Goal: Navigation & Orientation: Find specific page/section

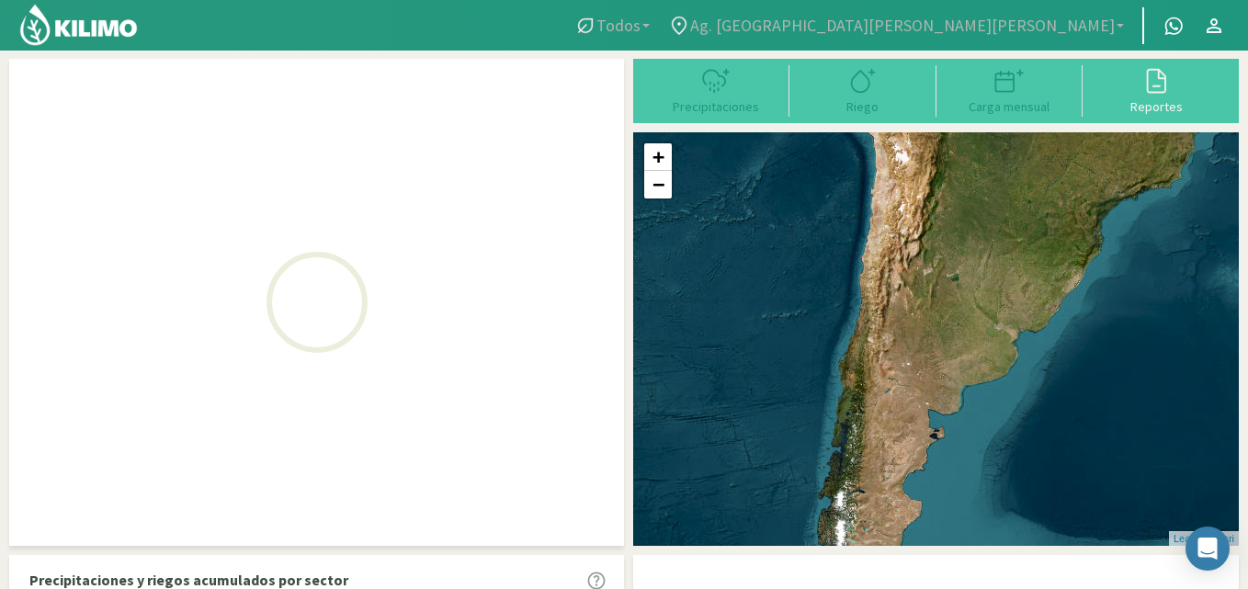
click at [1037, 31] on span "Ag. [GEOGRAPHIC_DATA][PERSON_NAME][PERSON_NAME]" at bounding box center [902, 25] width 425 height 19
click at [927, 21] on span "Ag. [GEOGRAPHIC_DATA][PERSON_NAME][PERSON_NAME]" at bounding box center [902, 25] width 425 height 19
click at [640, 16] on span "Todos" at bounding box center [618, 25] width 44 height 19
click at [690, 23] on icon at bounding box center [679, 26] width 22 height 22
click at [1063, 35] on span "Ag. [GEOGRAPHIC_DATA][PERSON_NAME][PERSON_NAME]" at bounding box center [902, 25] width 425 height 19
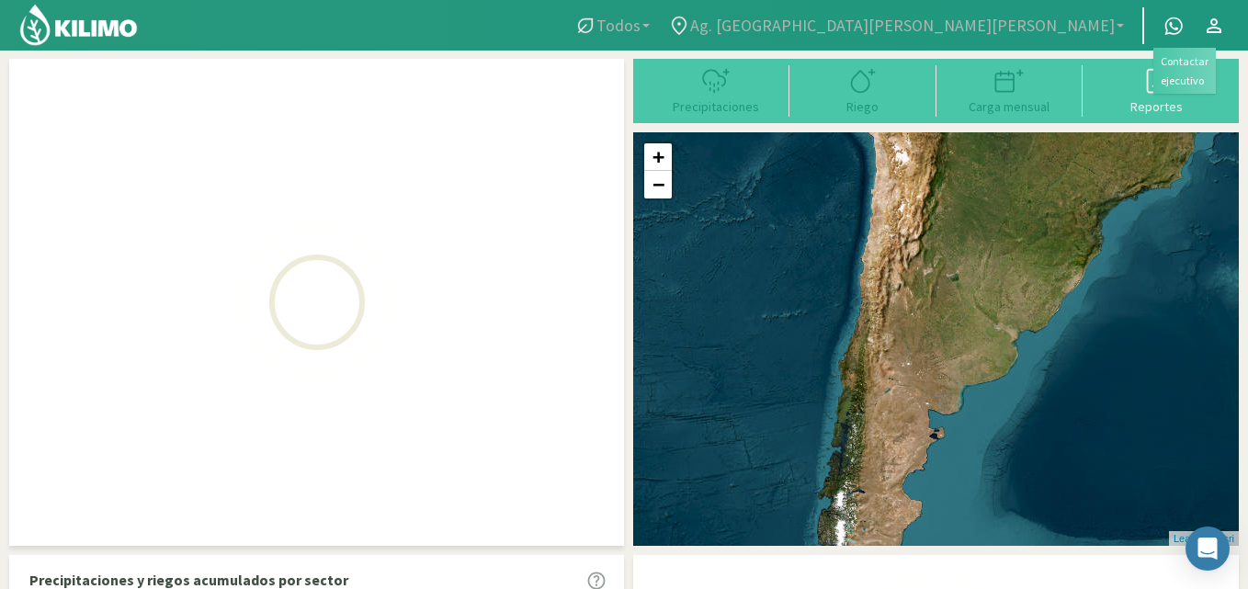
click at [1158, 26] on link at bounding box center [1173, 25] width 40 height 35
